Goal: Transaction & Acquisition: Purchase product/service

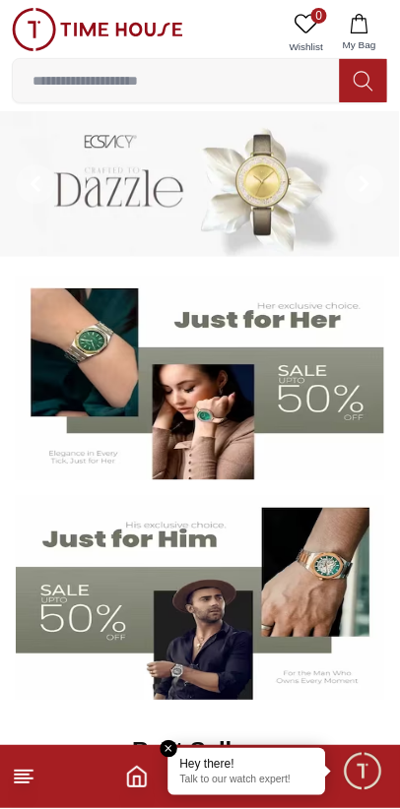
click at [356, 70] on icon at bounding box center [363, 81] width 20 height 23
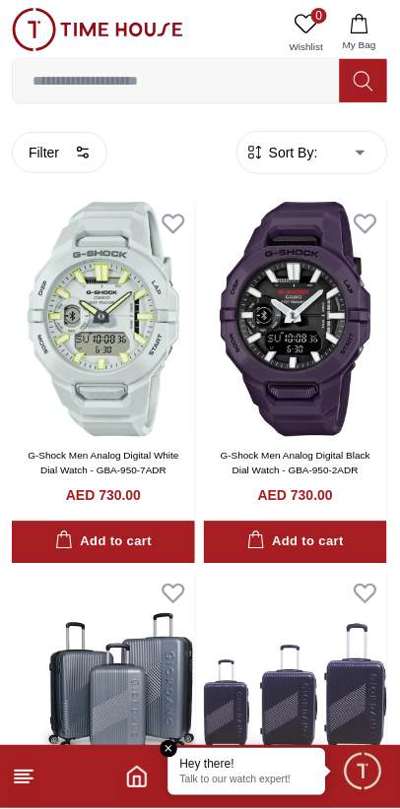
click at [366, 89] on icon at bounding box center [363, 81] width 20 height 23
click at [170, 77] on input at bounding box center [176, 80] width 327 height 39
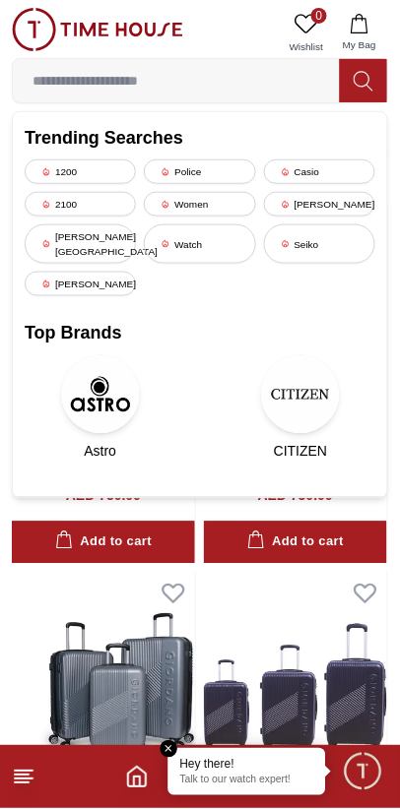
click at [132, 72] on input at bounding box center [176, 80] width 327 height 39
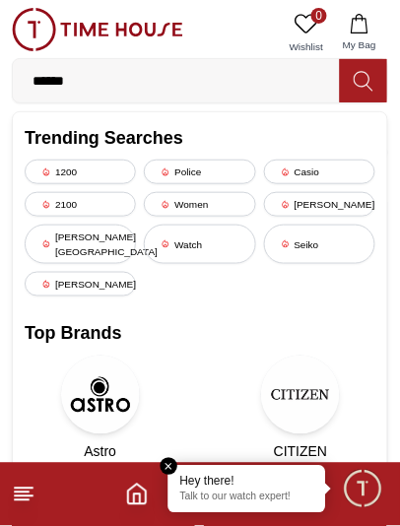
type input "******"
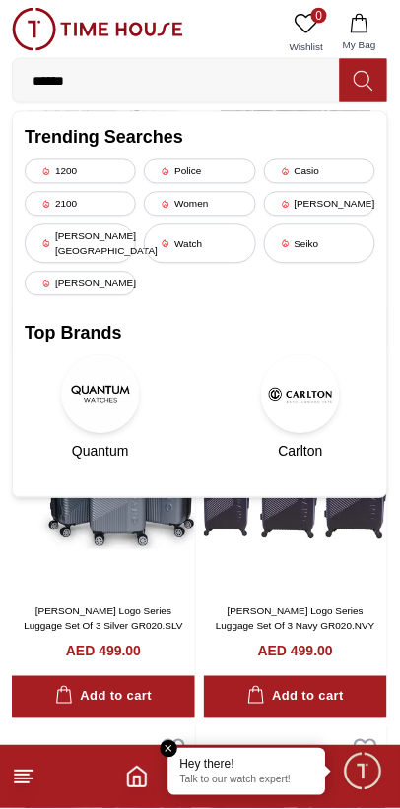
scroll to position [217, 0]
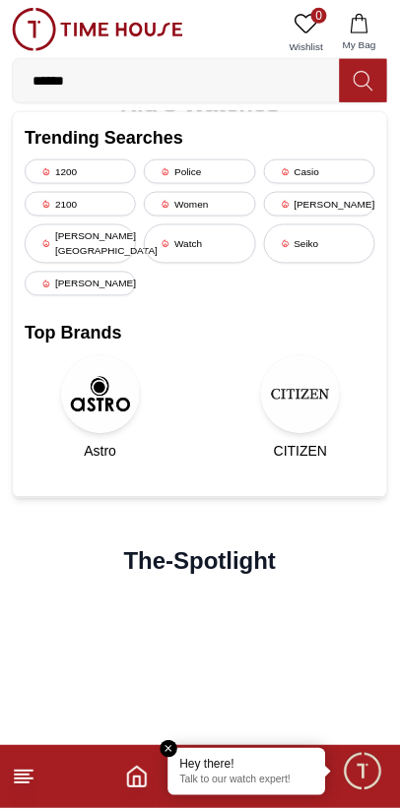
scroll to position [3090, 0]
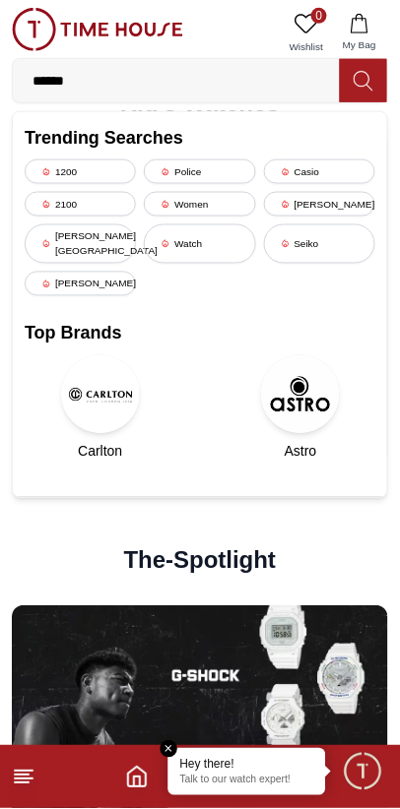
click at [199, 233] on div "Watch" at bounding box center [199, 243] width 111 height 39
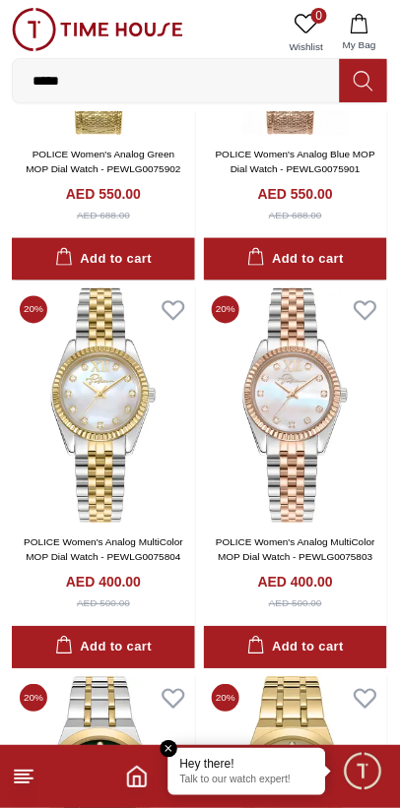
scroll to position [3440, 0]
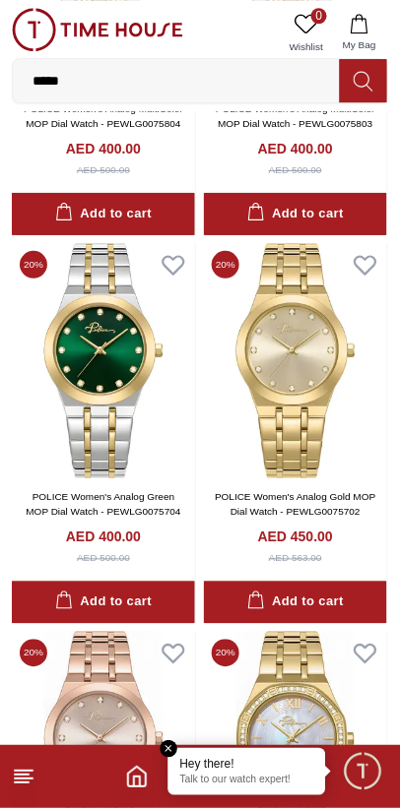
click at [18, 783] on line at bounding box center [22, 783] width 14 height 0
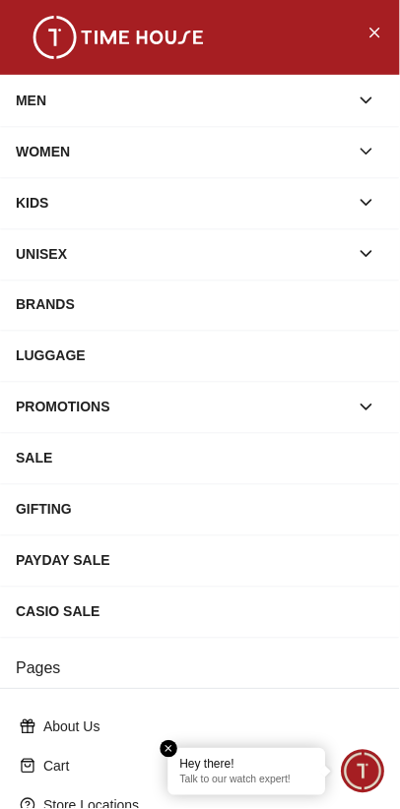
click at [377, 92] on button "button" at bounding box center [365, 100] width 35 height 35
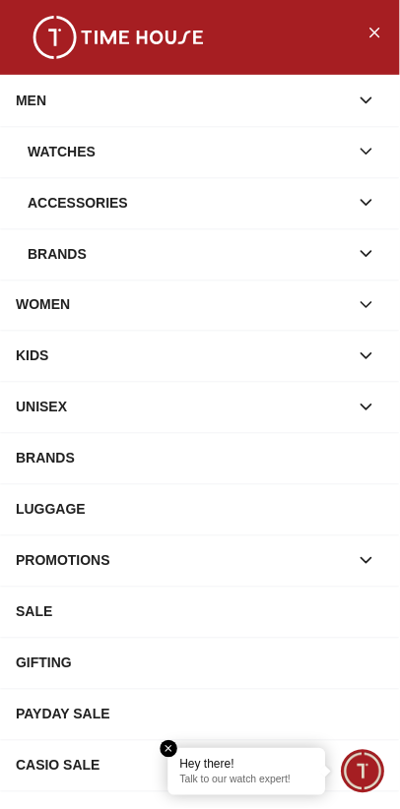
click at [367, 150] on icon "button" at bounding box center [366, 152] width 20 height 20
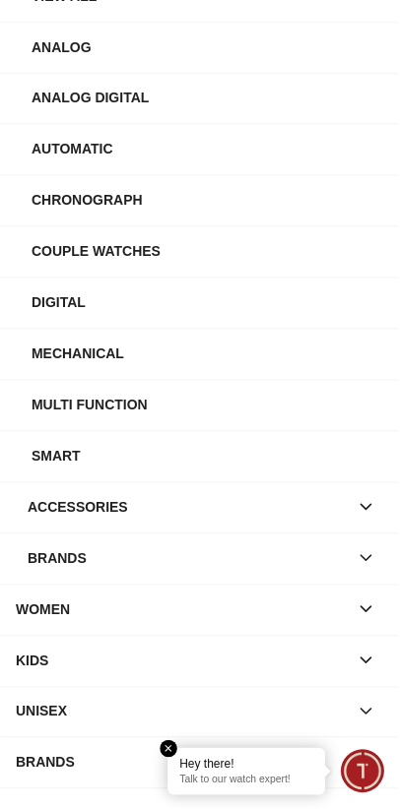
scroll to position [0, 0]
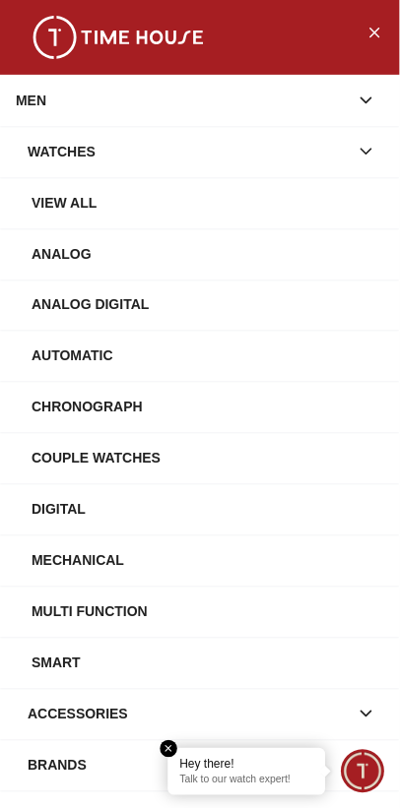
click at [365, 158] on icon "button" at bounding box center [366, 152] width 20 height 20
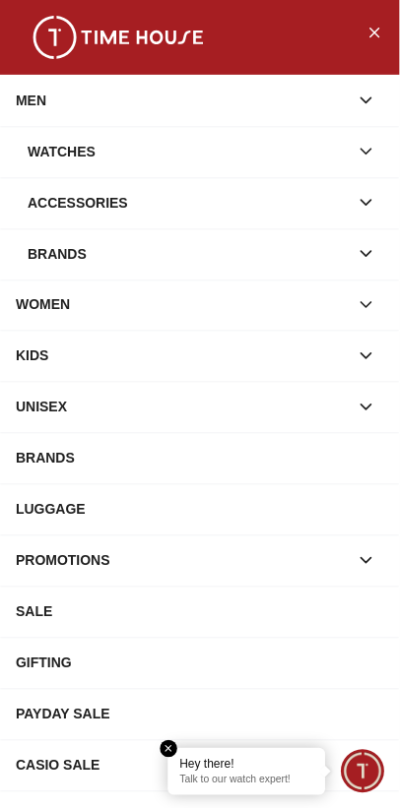
click at [366, 146] on icon "button" at bounding box center [366, 152] width 20 height 20
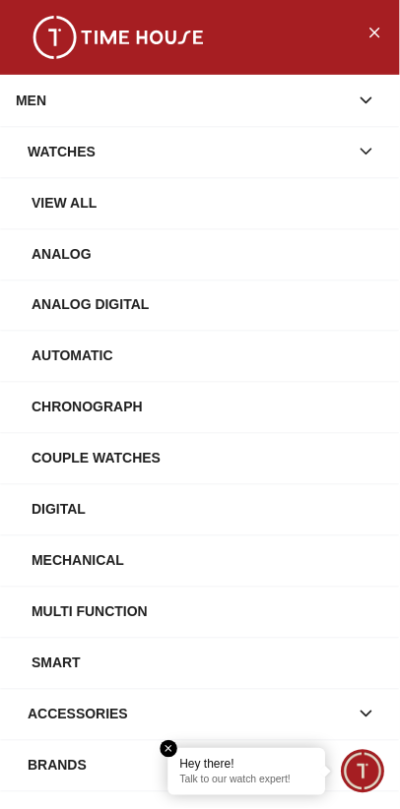
click at [80, 202] on div "View All" at bounding box center [207, 202] width 352 height 35
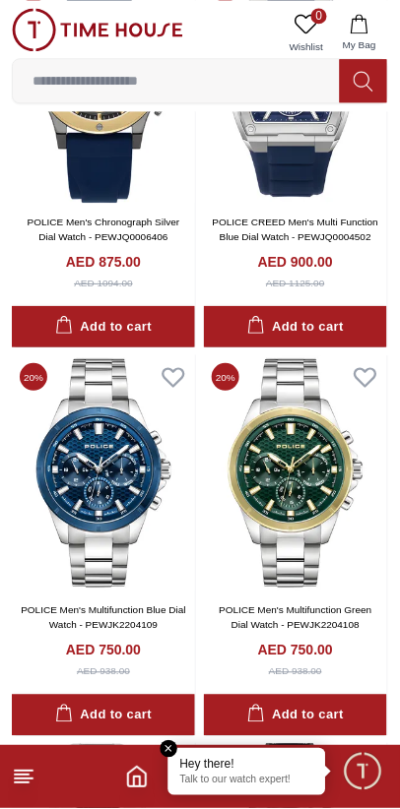
scroll to position [2163, 0]
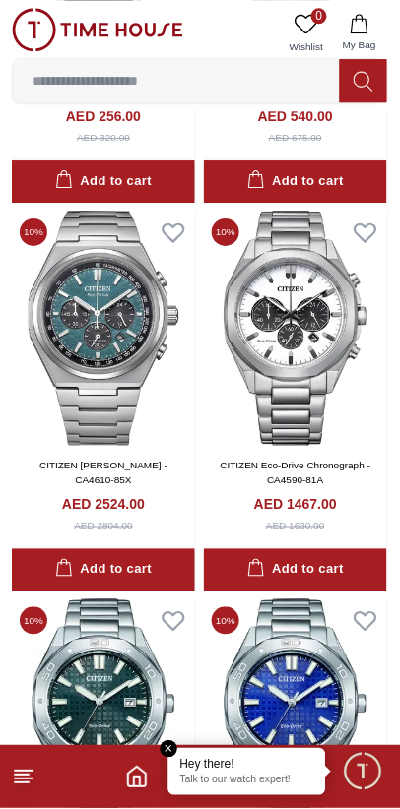
scroll to position [5805, 0]
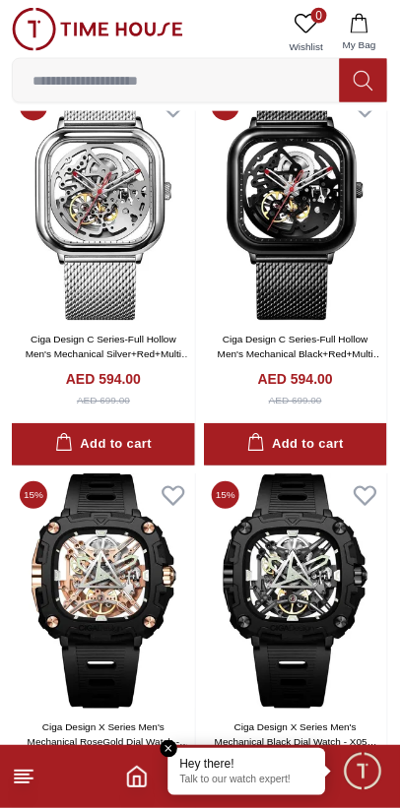
scroll to position [10470, 0]
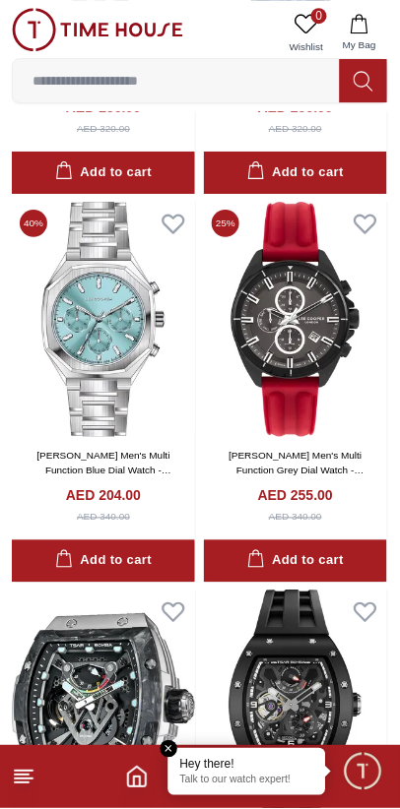
scroll to position [18349, 0]
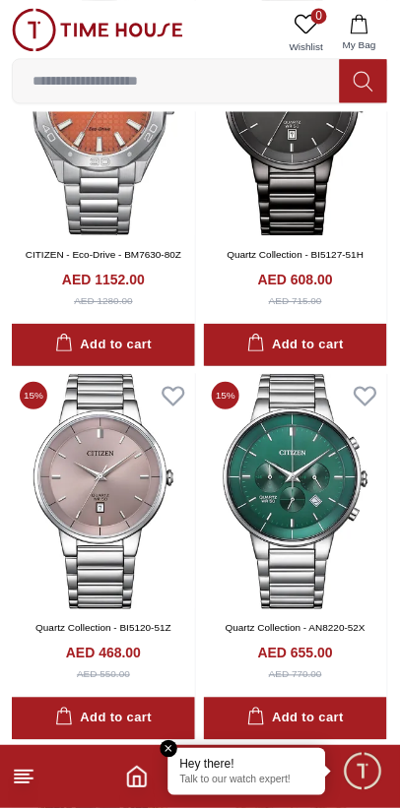
scroll to position [22188, 0]
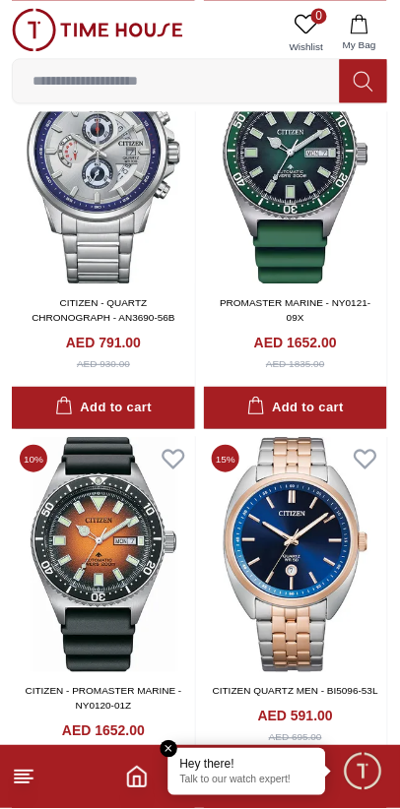
scroll to position [25663, 0]
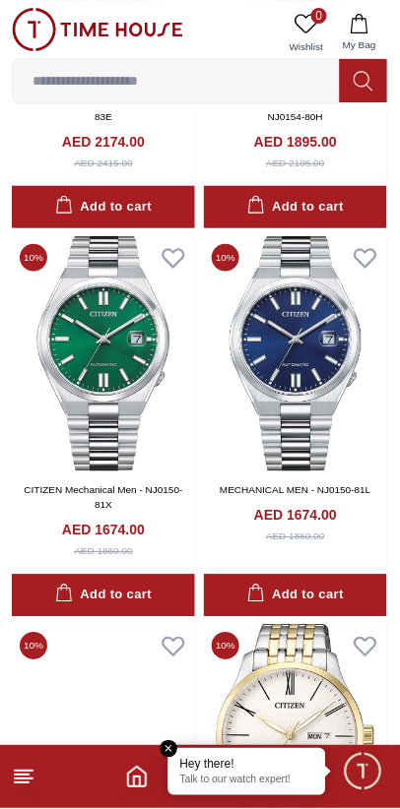
scroll to position [29512, 0]
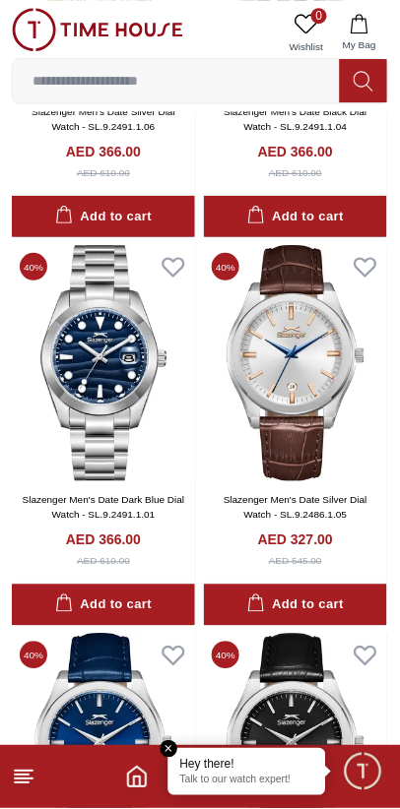
scroll to position [33283, 0]
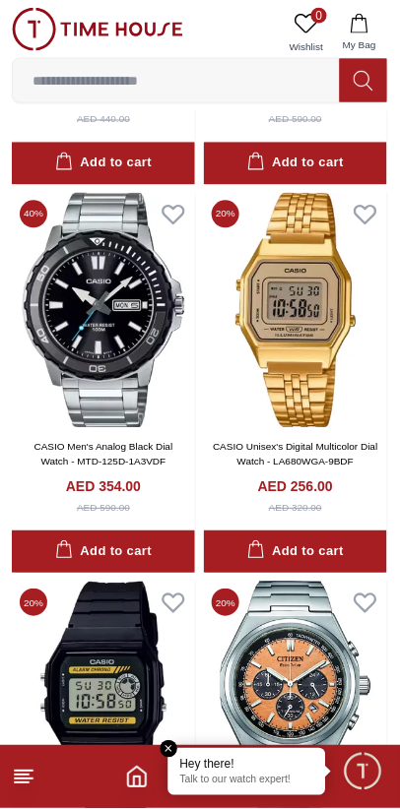
scroll to position [37187, 0]
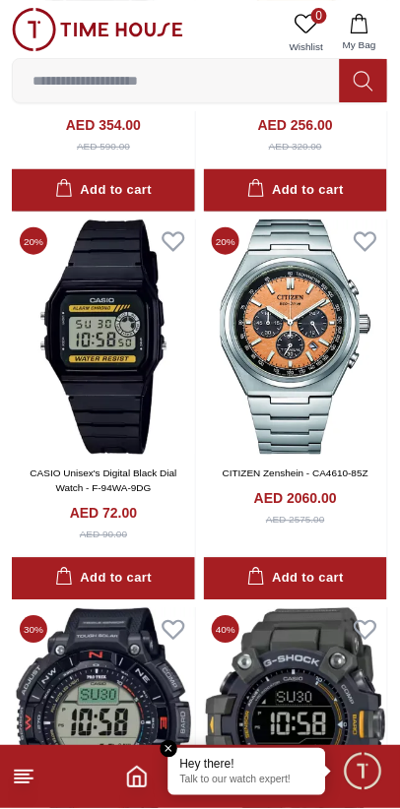
click at [173, 754] on em "Close tooltip" at bounding box center [169, 750] width 18 height 18
click at [173, 754] on footer at bounding box center [200, 777] width 400 height 63
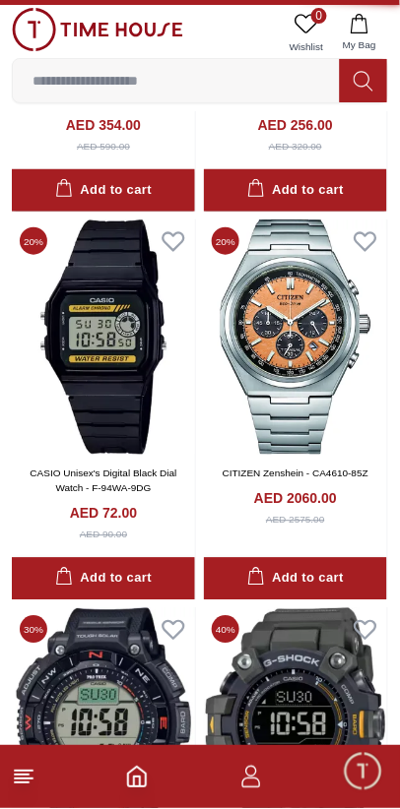
click at [172, 748] on footer at bounding box center [200, 777] width 400 height 63
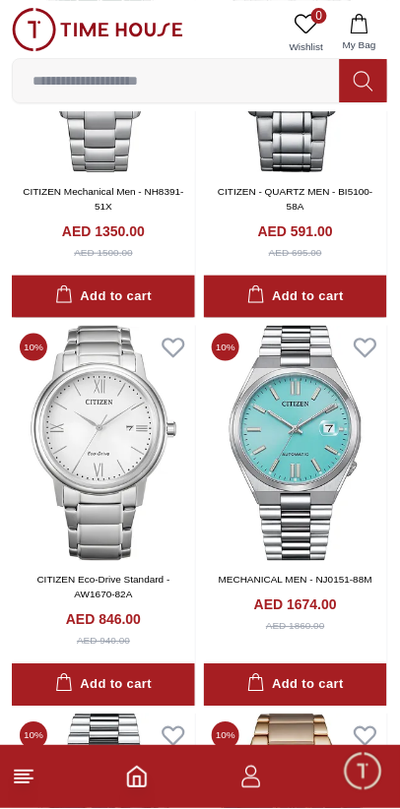
scroll to position [28139, 0]
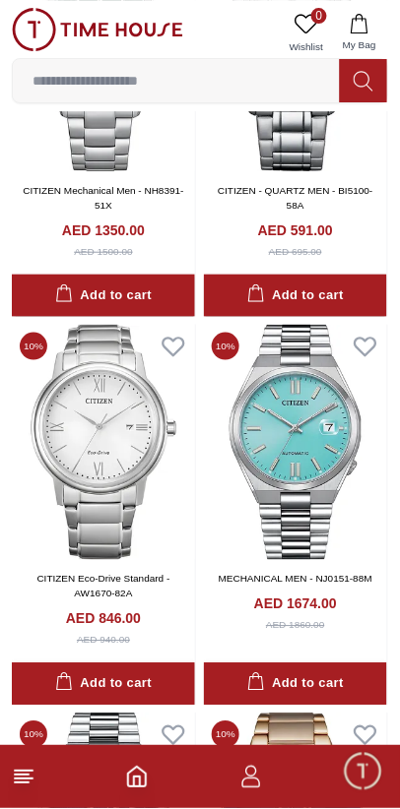
scroll to position [22188, 0]
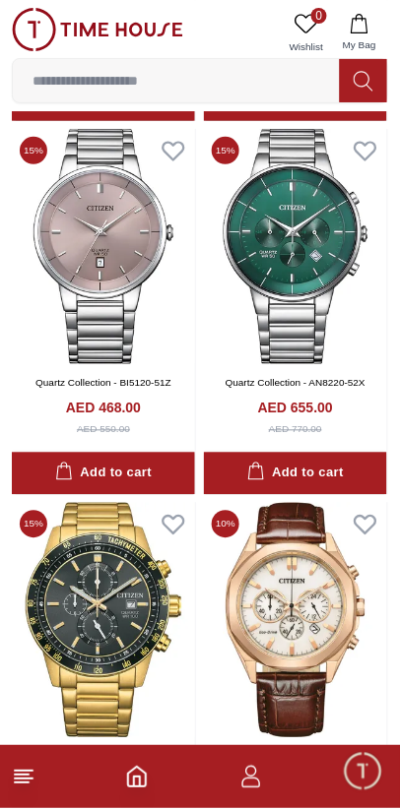
click at [252, 772] on icon "button" at bounding box center [251, 778] width 24 height 24
